Goal: Complete application form: Complete application form

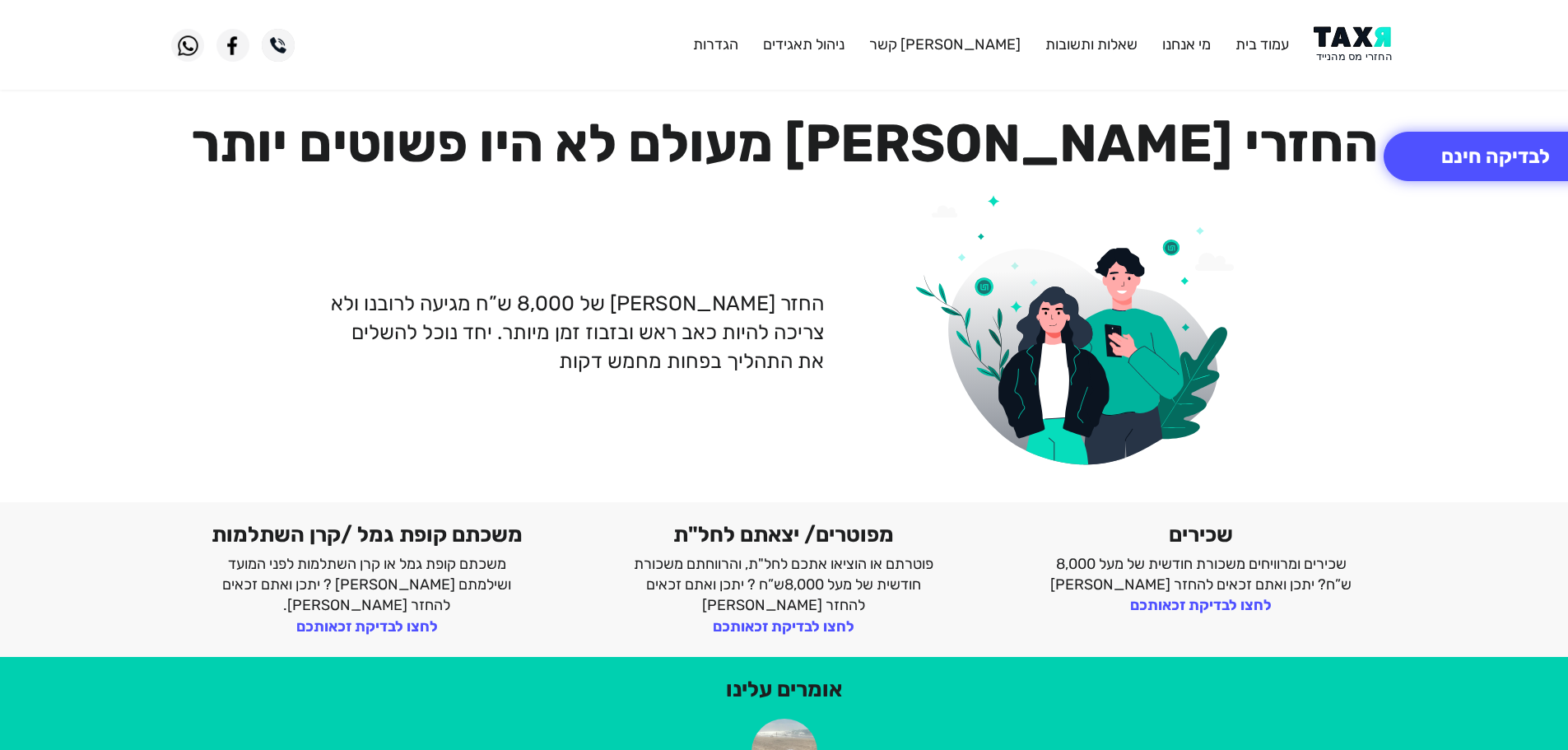
click at [1368, 52] on img at bounding box center [1355, 45] width 83 height 37
click at [1353, 33] on img at bounding box center [1355, 45] width 83 height 37
click at [1351, 41] on img at bounding box center [1355, 45] width 83 height 37
click at [1456, 160] on button "לבדיקה חינם" at bounding box center [1495, 157] width 224 height 49
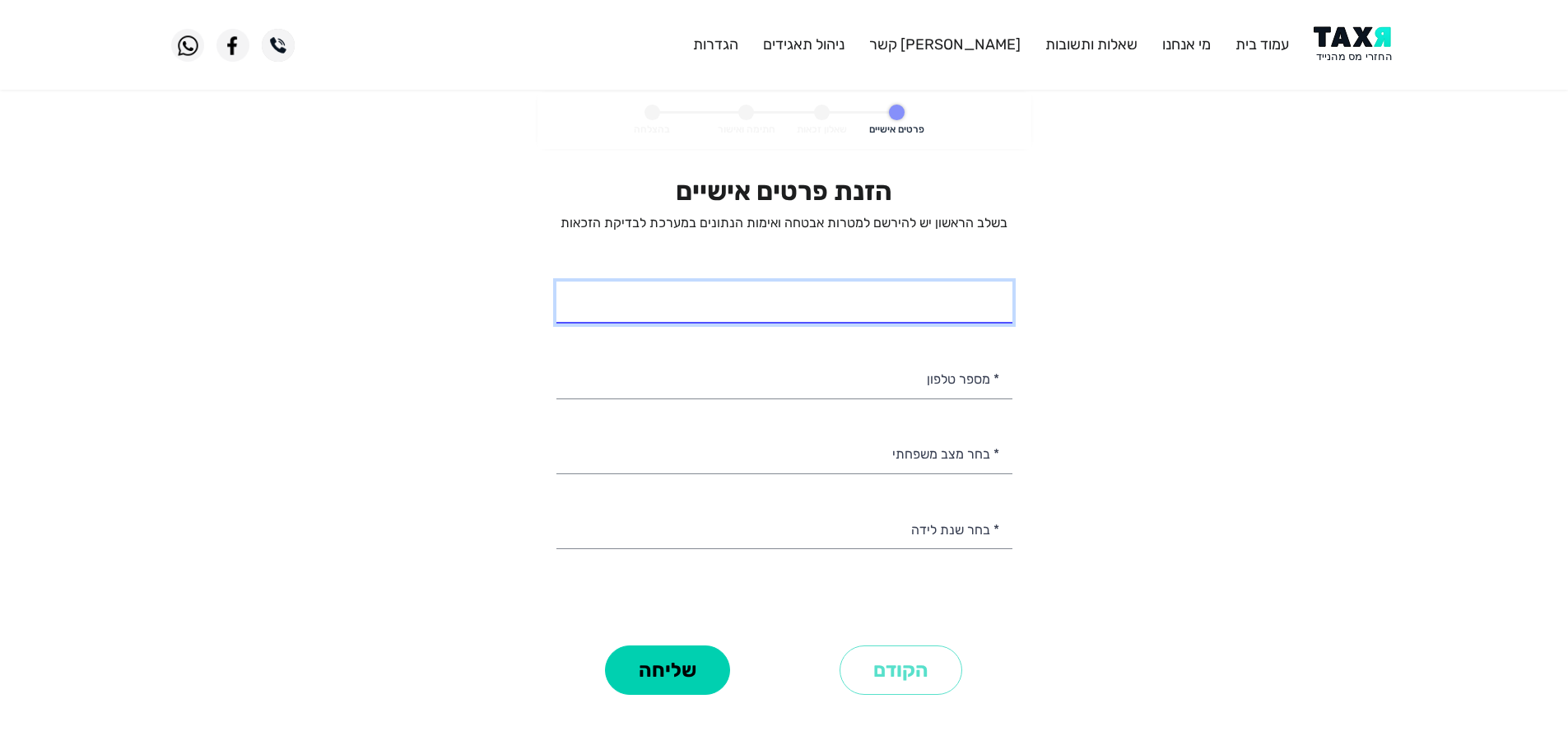
click at [974, 303] on input "* שם מלא" at bounding box center [784, 303] width 456 height 42
type input "קובי ב"
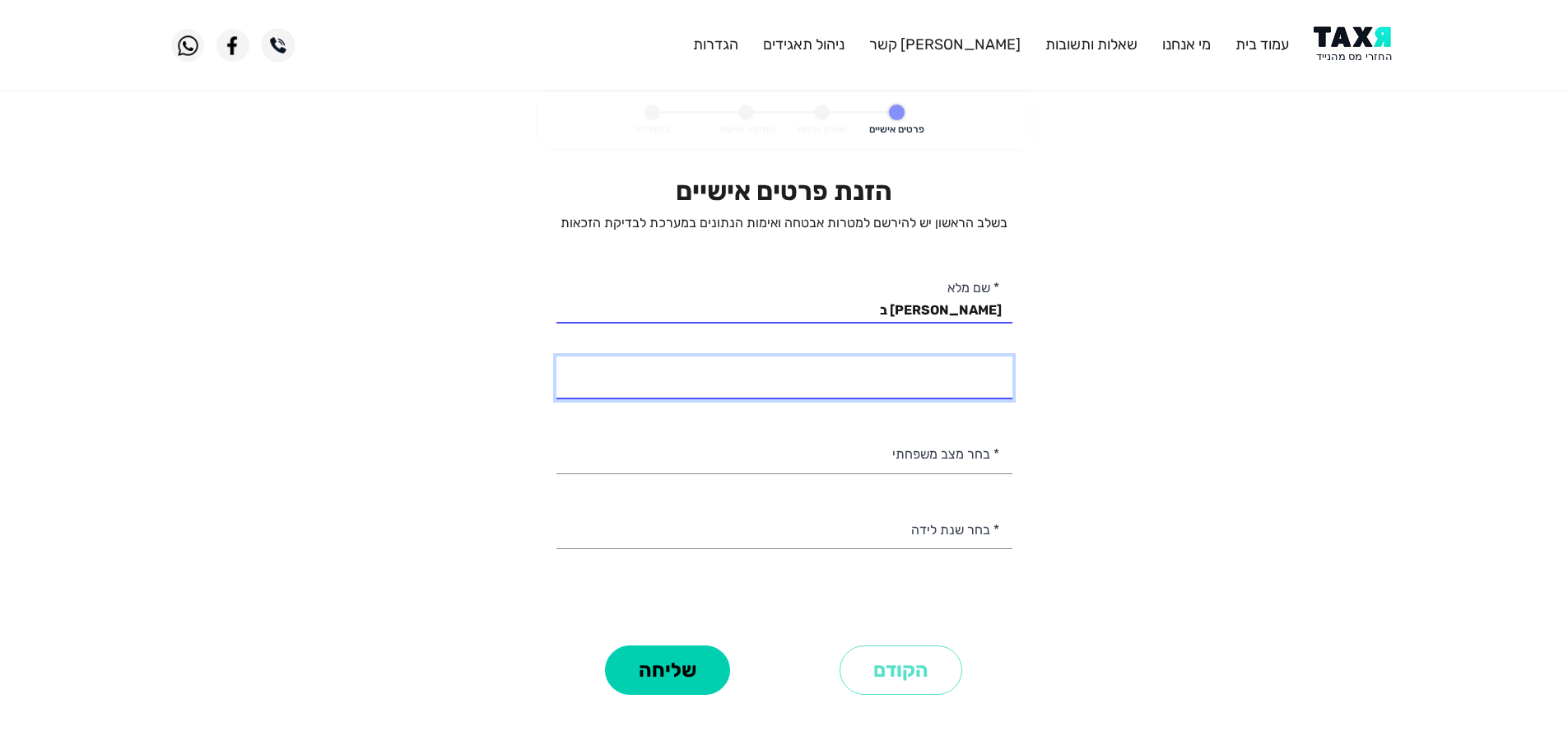
click at [967, 384] on input "* מספר טלפון" at bounding box center [784, 377] width 456 height 42
type input "053-2702626"
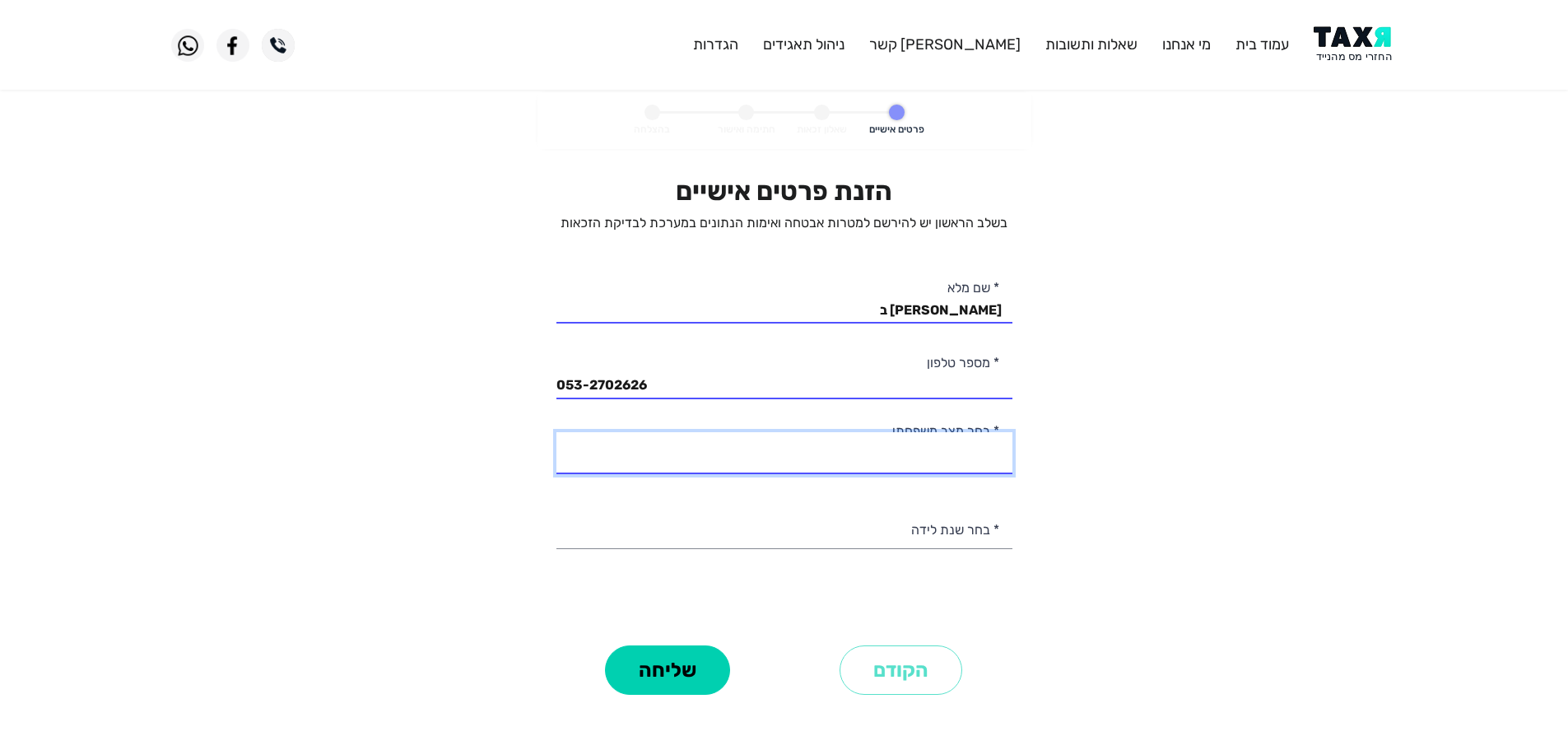
click at [919, 467] on select "רווק/ה נשוי/אה גרוש/ה אלמן/נה" at bounding box center [784, 453] width 456 height 42
select select "2: Married"
click at [557, 433] on select "רווק/ה נשוי/אה גרוש/ה אלמן/נה" at bounding box center [784, 453] width 456 height 42
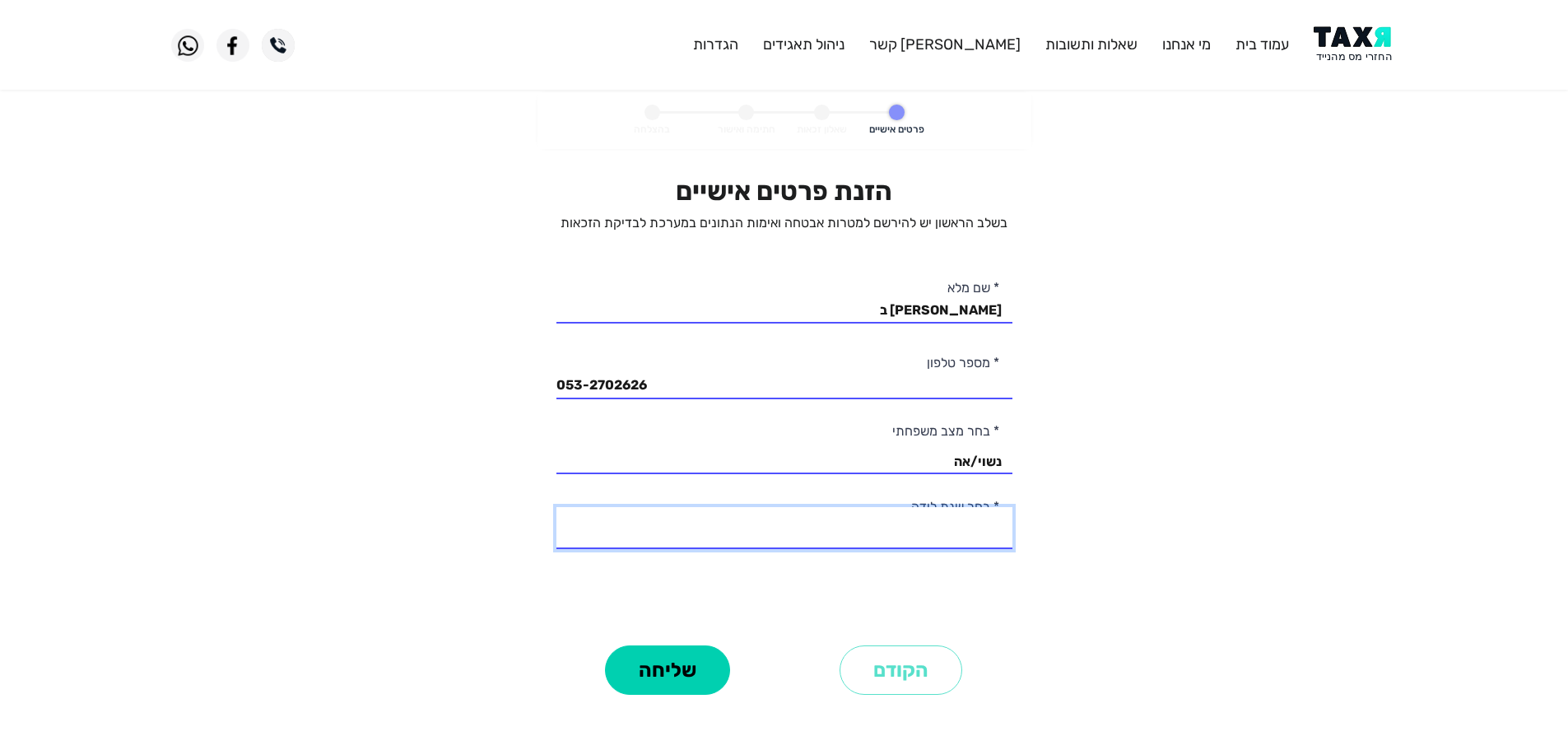
click at [944, 536] on select "2003 2002 2001 2000 1999 1998 1997 1996 1995 1994 1993 1992 1991 1990 1989 1988…" at bounding box center [784, 528] width 456 height 42
select select "14: 1990"
click at [557, 508] on select "2003 2002 2001 2000 1999 1998 1997 1996 1995 1994 1993 1992 1991 1990 1989 1988…" at bounding box center [784, 528] width 456 height 42
click at [674, 668] on button "שליחה" at bounding box center [667, 670] width 125 height 49
